Goal: Task Accomplishment & Management: Use online tool/utility

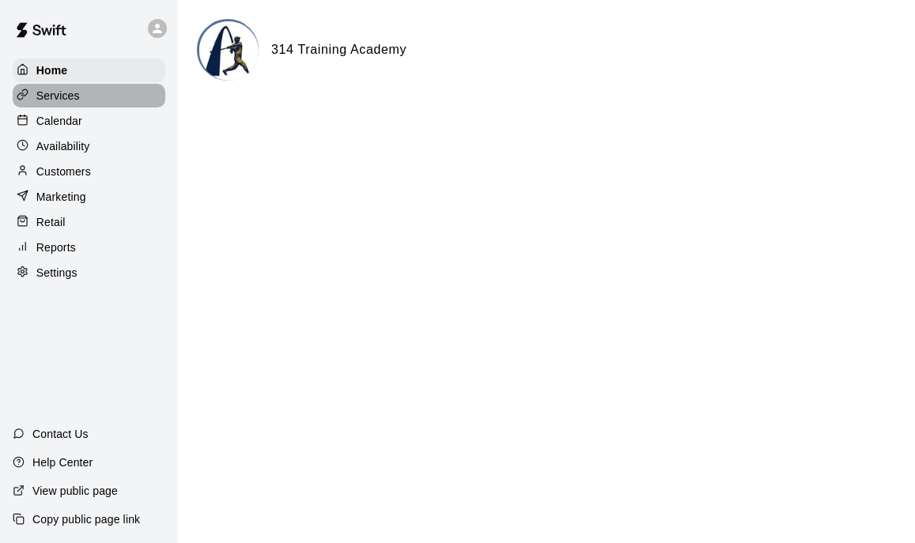
click at [78, 89] on p "Services" at bounding box center [57, 96] width 43 height 16
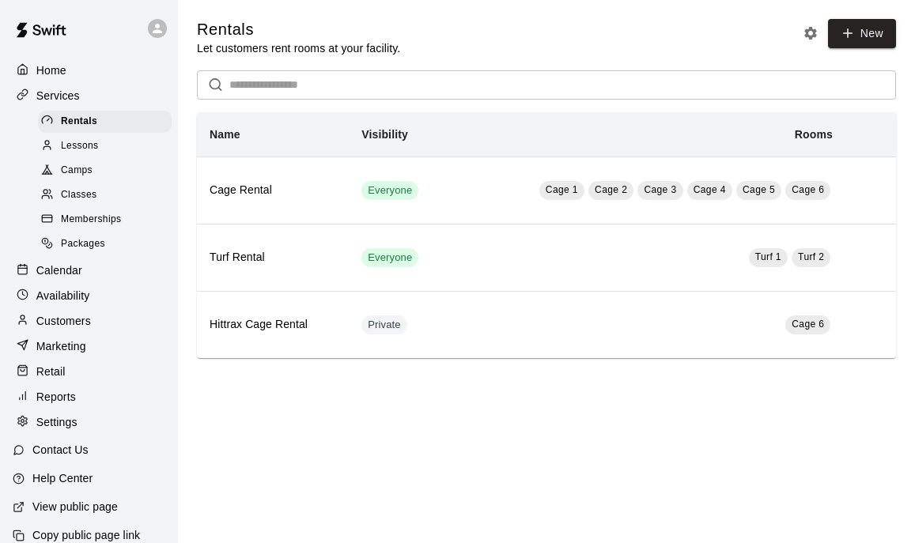
click at [84, 198] on span "Classes" at bounding box center [79, 195] width 36 height 16
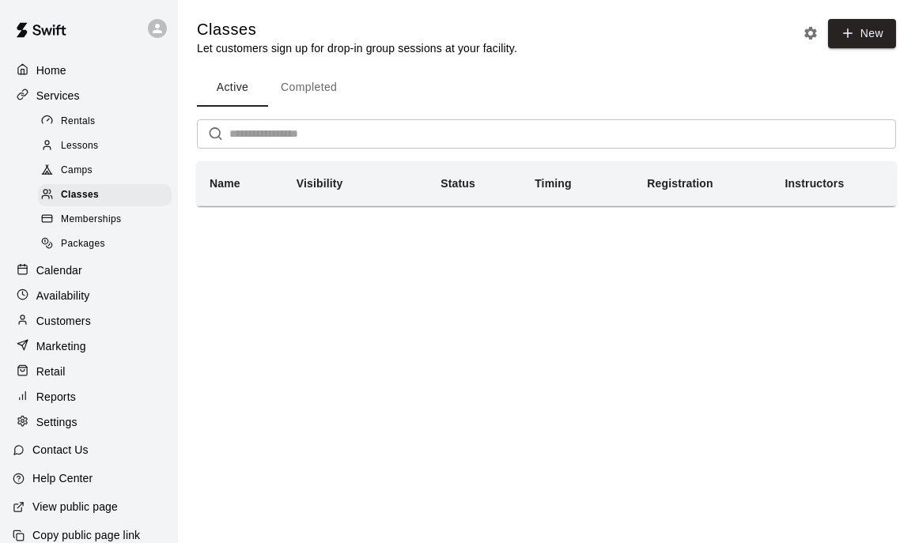
click at [82, 170] on span "Camps" at bounding box center [77, 171] width 32 height 16
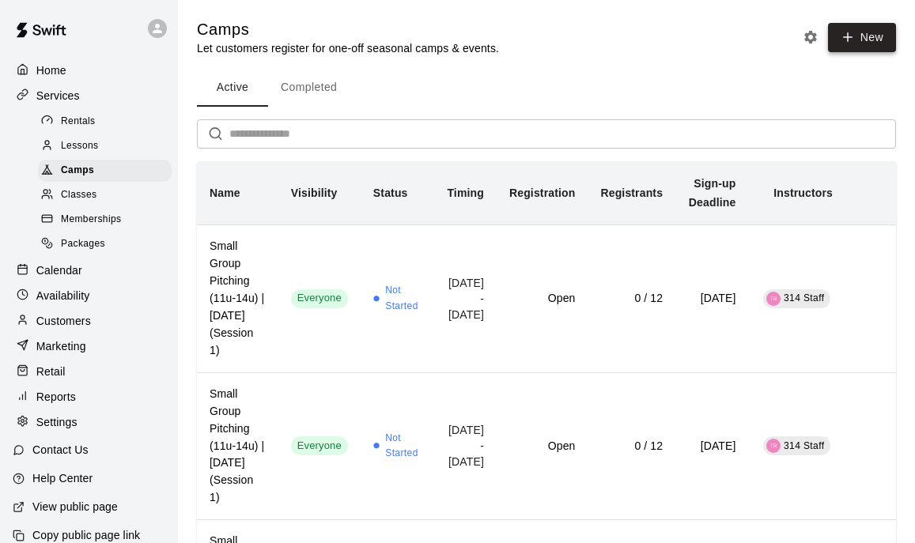
click at [873, 25] on button "New" at bounding box center [862, 37] width 68 height 29
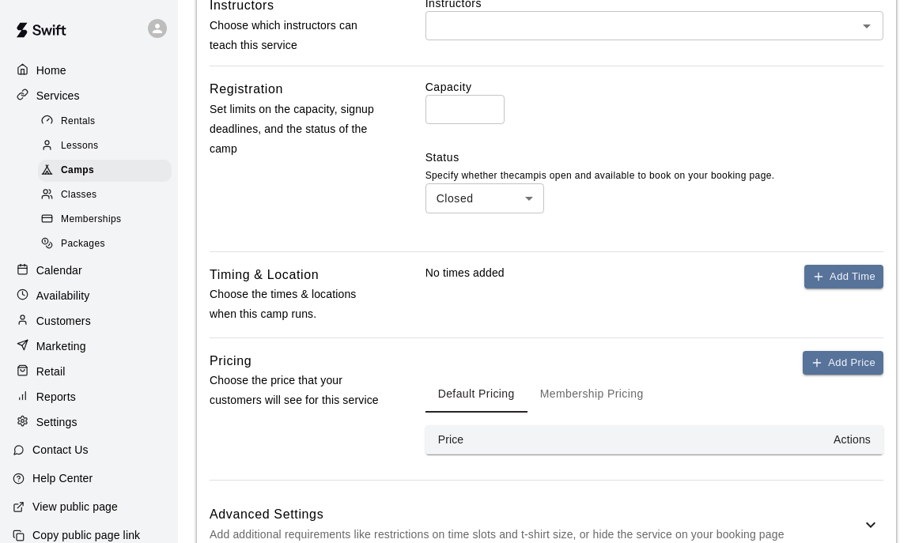
scroll to position [667, 0]
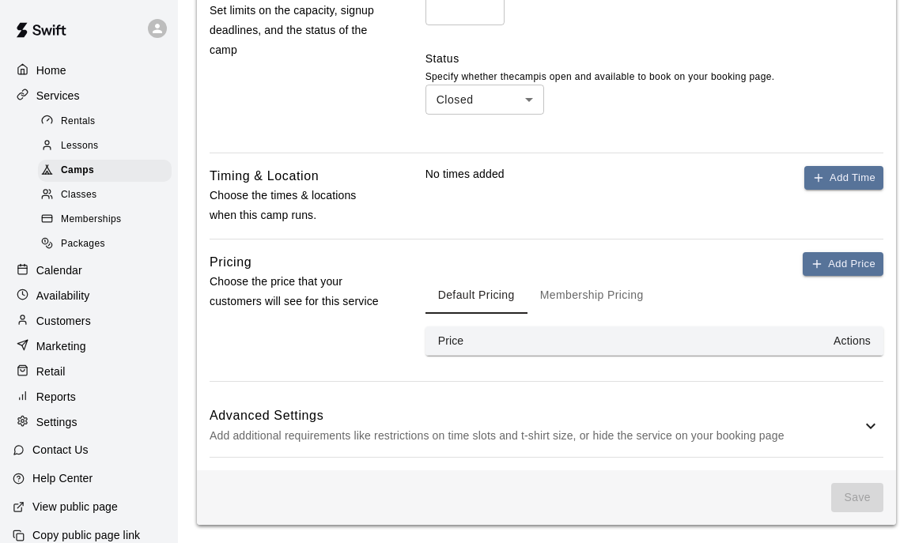
click at [473, 426] on p "Add additional requirements like restrictions on time slots and t-shirt size, o…" at bounding box center [534, 436] width 651 height 20
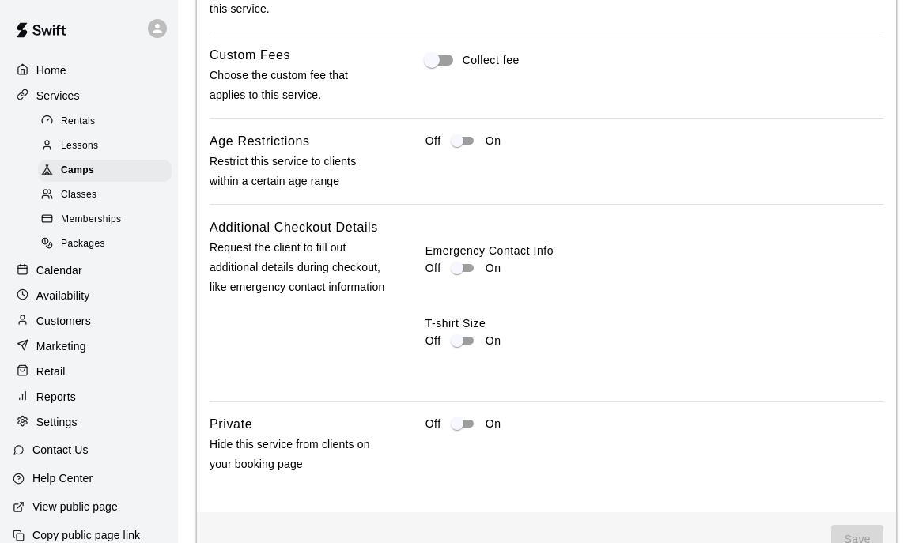
scroll to position [1190, 0]
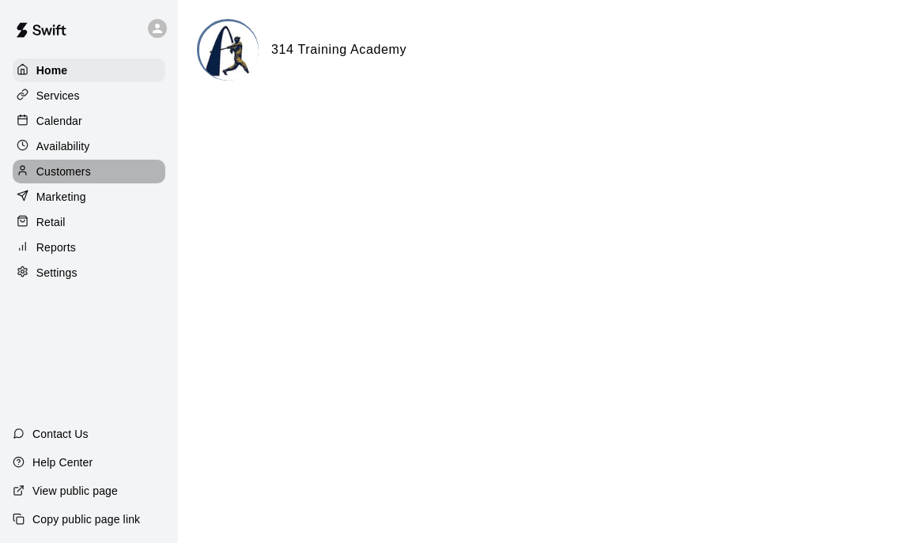
click at [93, 168] on div "Customers" at bounding box center [89, 172] width 153 height 24
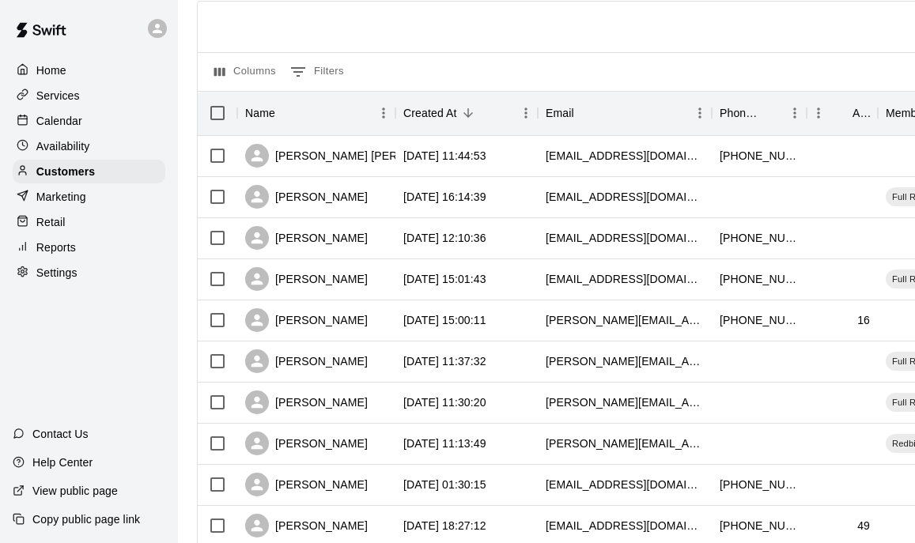
scroll to position [108, 0]
